Goal: Use online tool/utility: Utilize a website feature to perform a specific function

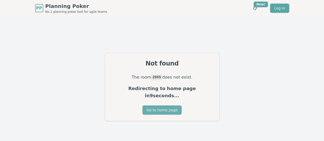
click at [167, 107] on button "Go to home page" at bounding box center [161, 110] width 39 height 9
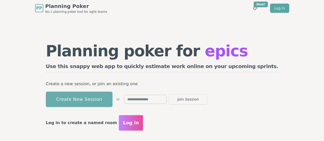
click at [112, 101] on button "Create New Session" at bounding box center [79, 99] width 67 height 15
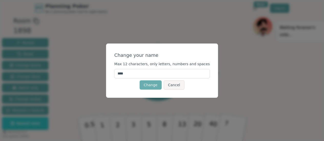
click at [152, 85] on button "Change" at bounding box center [151, 84] width 22 height 9
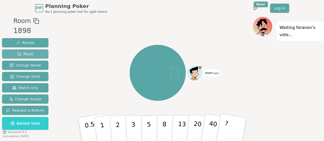
click at [17, 57] on button "Reset" at bounding box center [25, 53] width 46 height 9
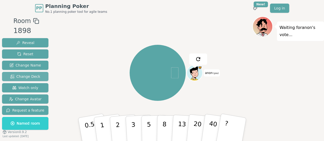
click at [29, 76] on span "Change Deck" at bounding box center [25, 76] width 30 height 5
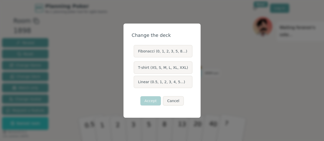
click at [147, 69] on label "T-shirt (XS, S, M, L, XL, XXL)" at bounding box center [163, 67] width 59 height 12
click at [135, 69] on button "T-shirt (XS, S, M, L, XL, XXL)" at bounding box center [133, 68] width 4 height 4
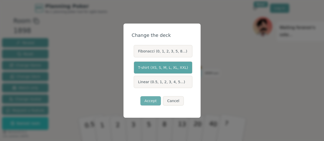
click at [149, 101] on button "Accept" at bounding box center [150, 100] width 20 height 9
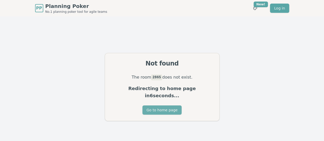
click at [151, 109] on button "Go to home page" at bounding box center [161, 110] width 39 height 9
